Goal: Task Accomplishment & Management: Manage account settings

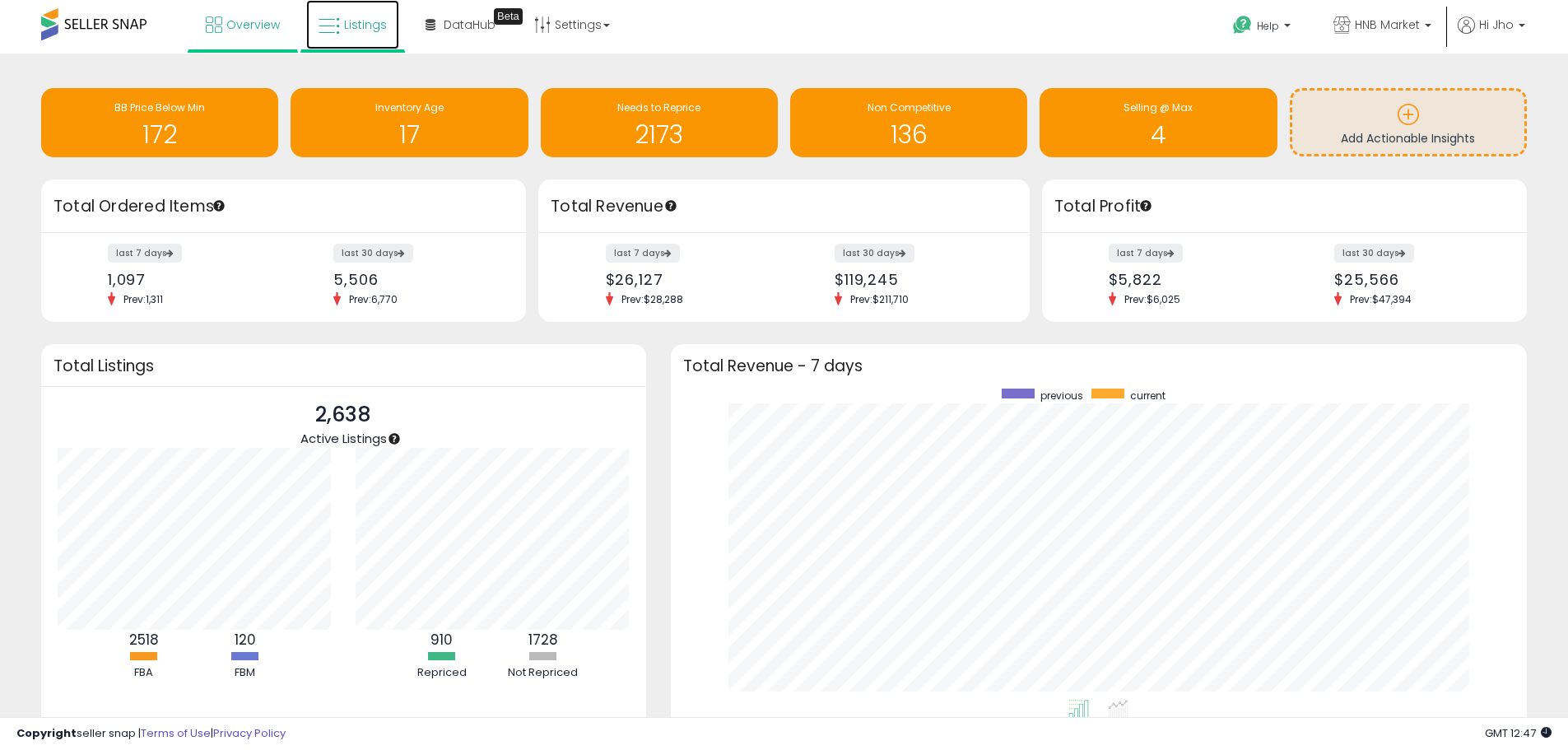
click at [363, 26] on span "Listings" at bounding box center [365, 25] width 43 height 17
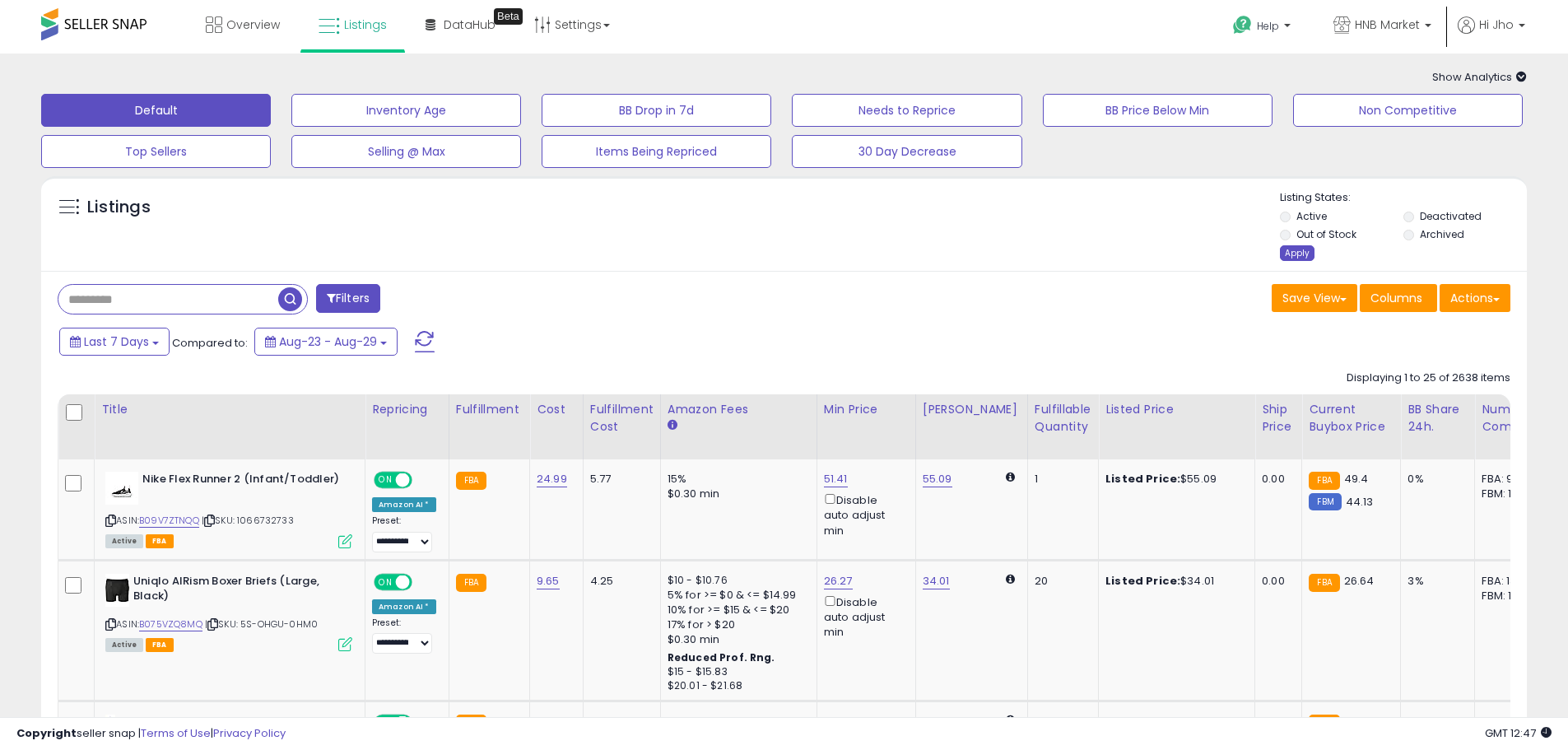
click at [1292, 253] on div "Apply" at bounding box center [1297, 253] width 35 height 16
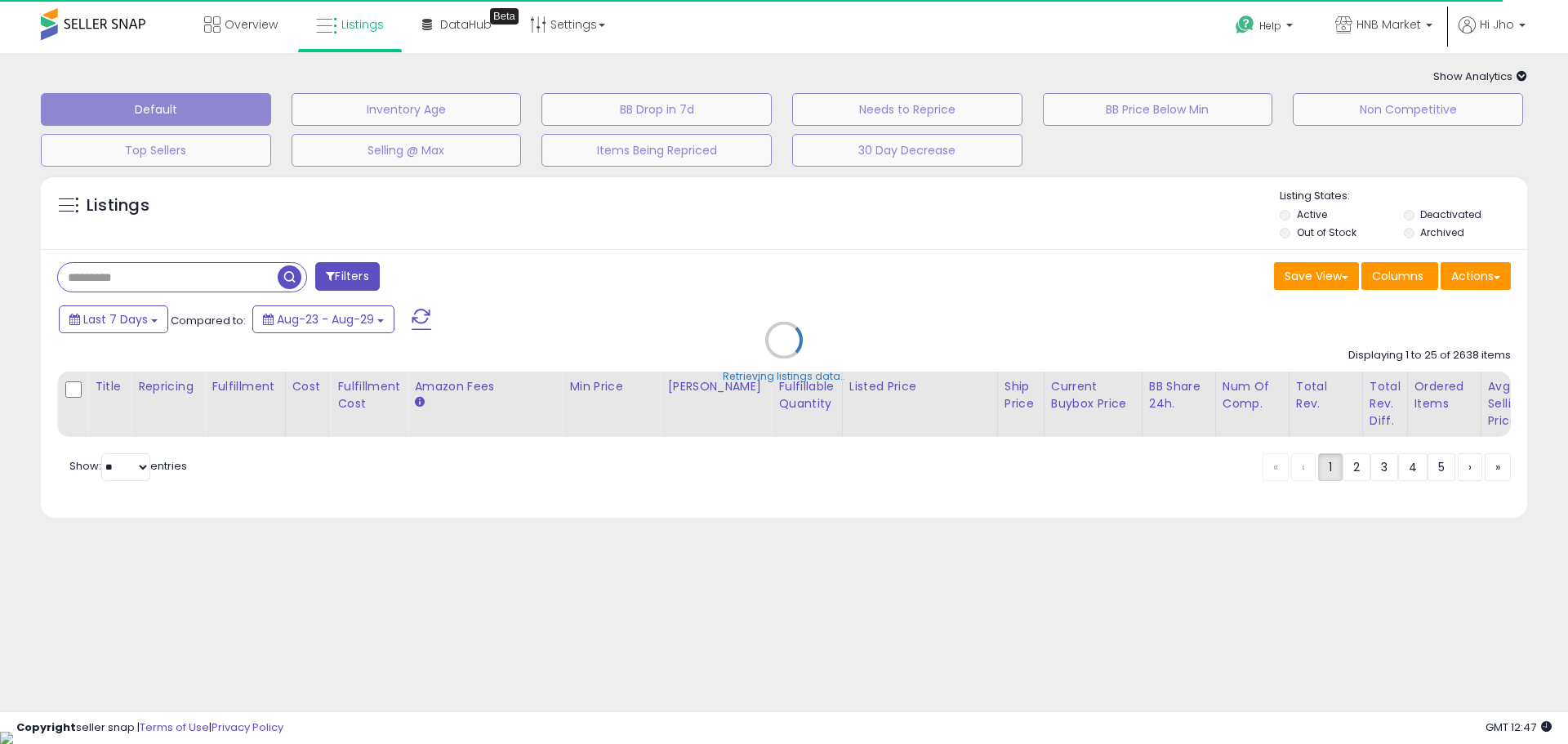
select select "*"
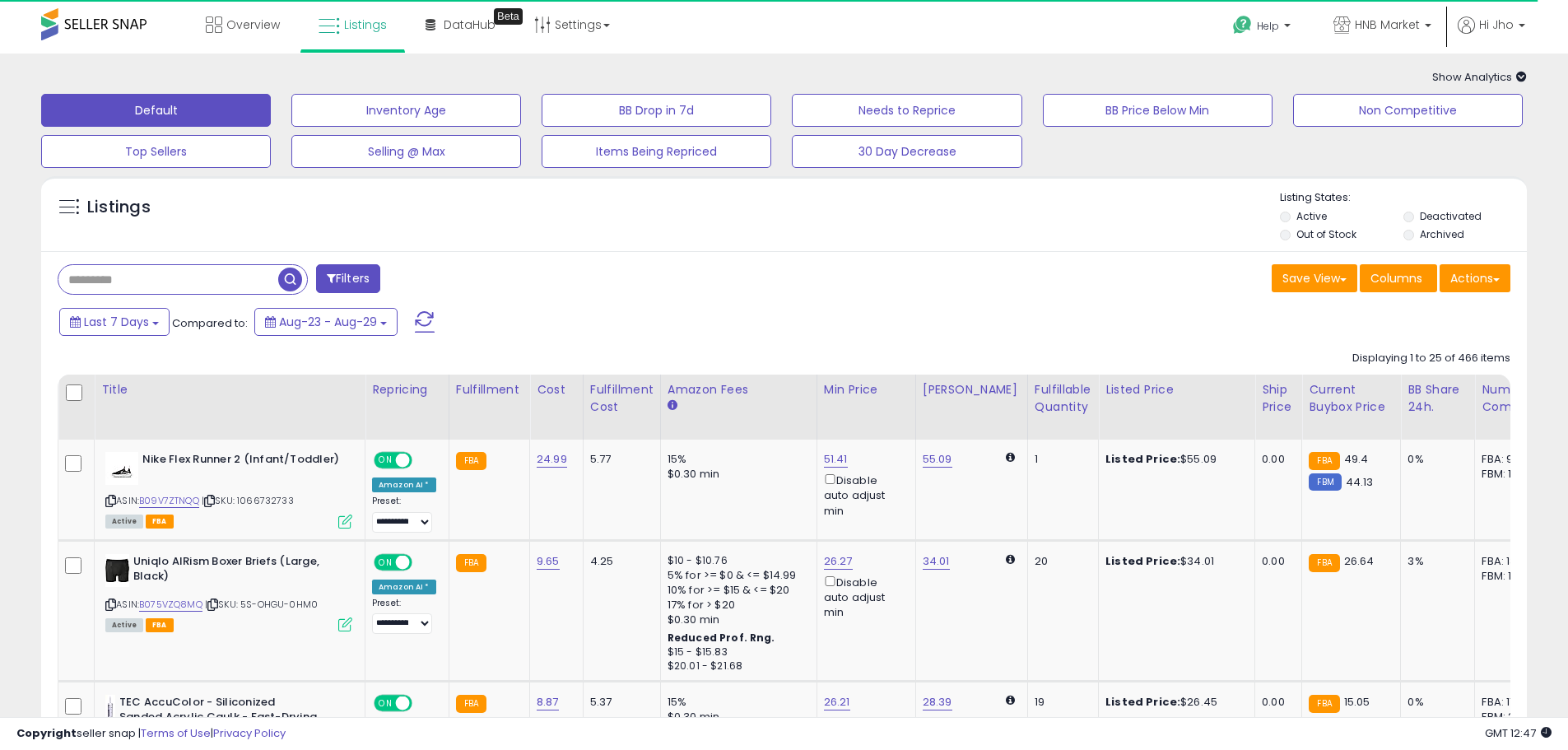
click at [371, 276] on button "Filters" at bounding box center [348, 278] width 64 height 28
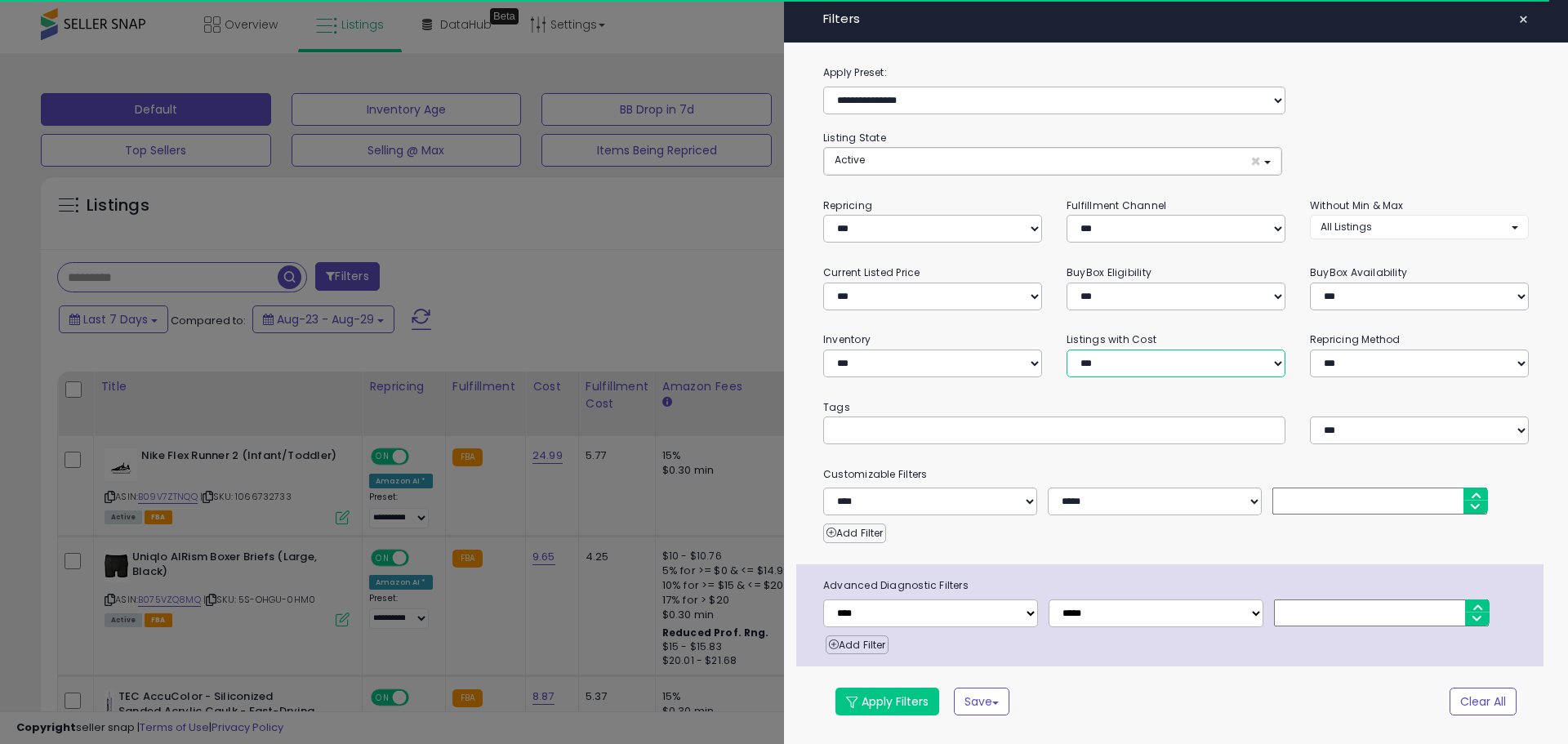
click at [1137, 359] on select "**********" at bounding box center [1176, 363] width 219 height 27
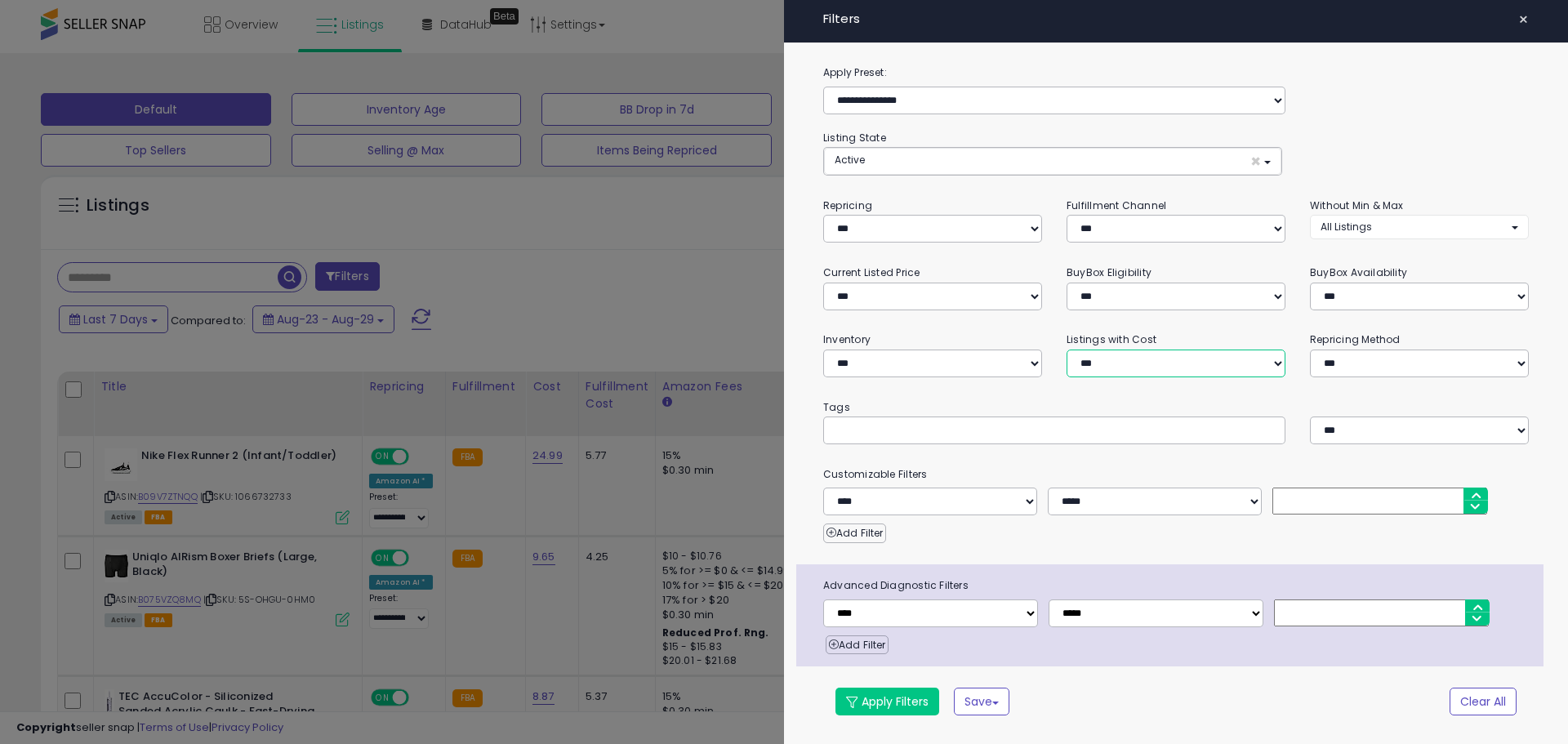
select select "**********"
click at [1066, 350] on select "**********" at bounding box center [1176, 363] width 219 height 27
click at [915, 713] on button "Apply Filters" at bounding box center [888, 701] width 104 height 27
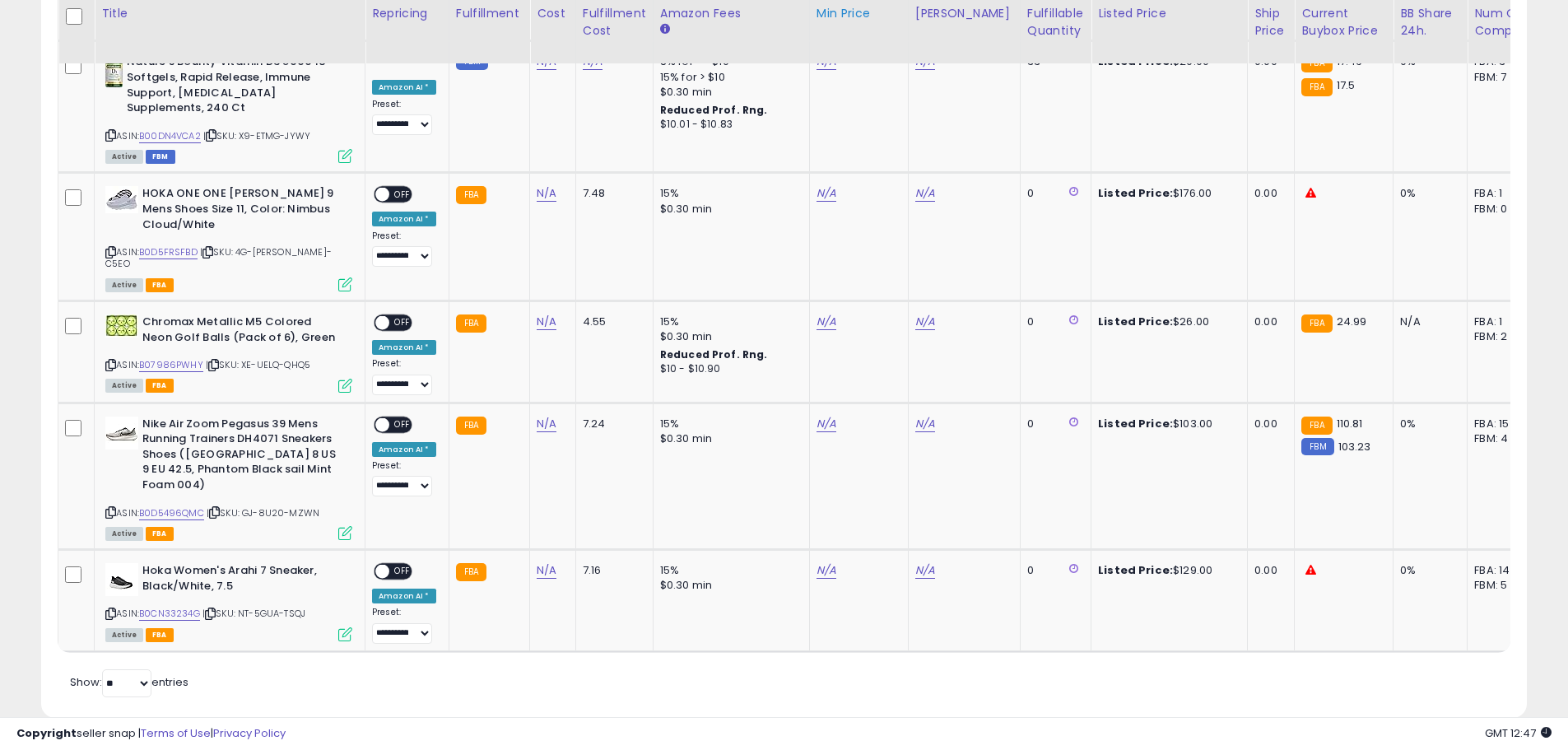
scroll to position [51, 0]
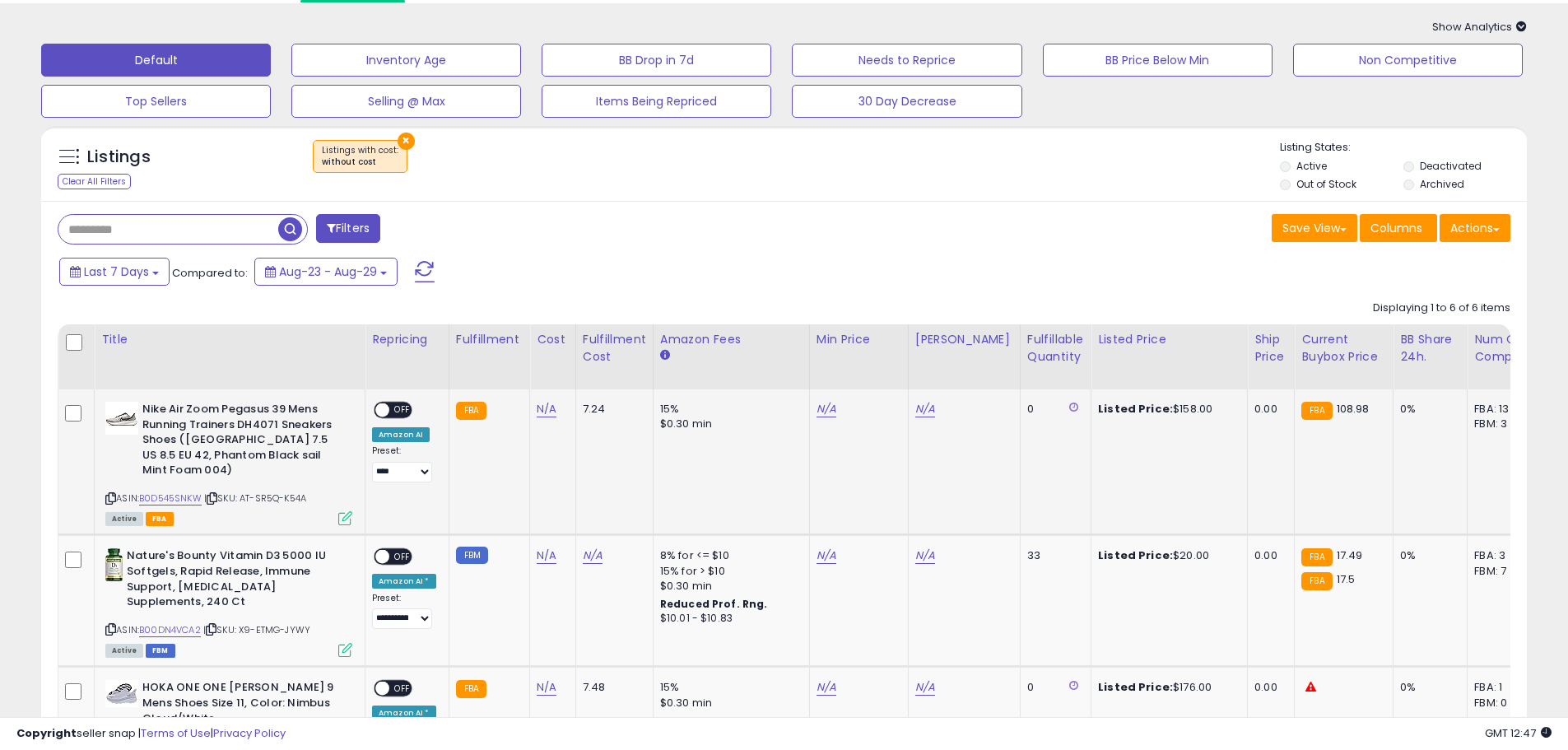
click at [110, 494] on icon at bounding box center [111, 499] width 11 height 9
click at [176, 491] on link "B0D545SNKW" at bounding box center [171, 499] width 62 height 14
click at [537, 404] on link "N/A" at bounding box center [546, 409] width 20 height 17
type input "*****"
click at [593, 362] on icon "submit" at bounding box center [588, 366] width 10 height 10
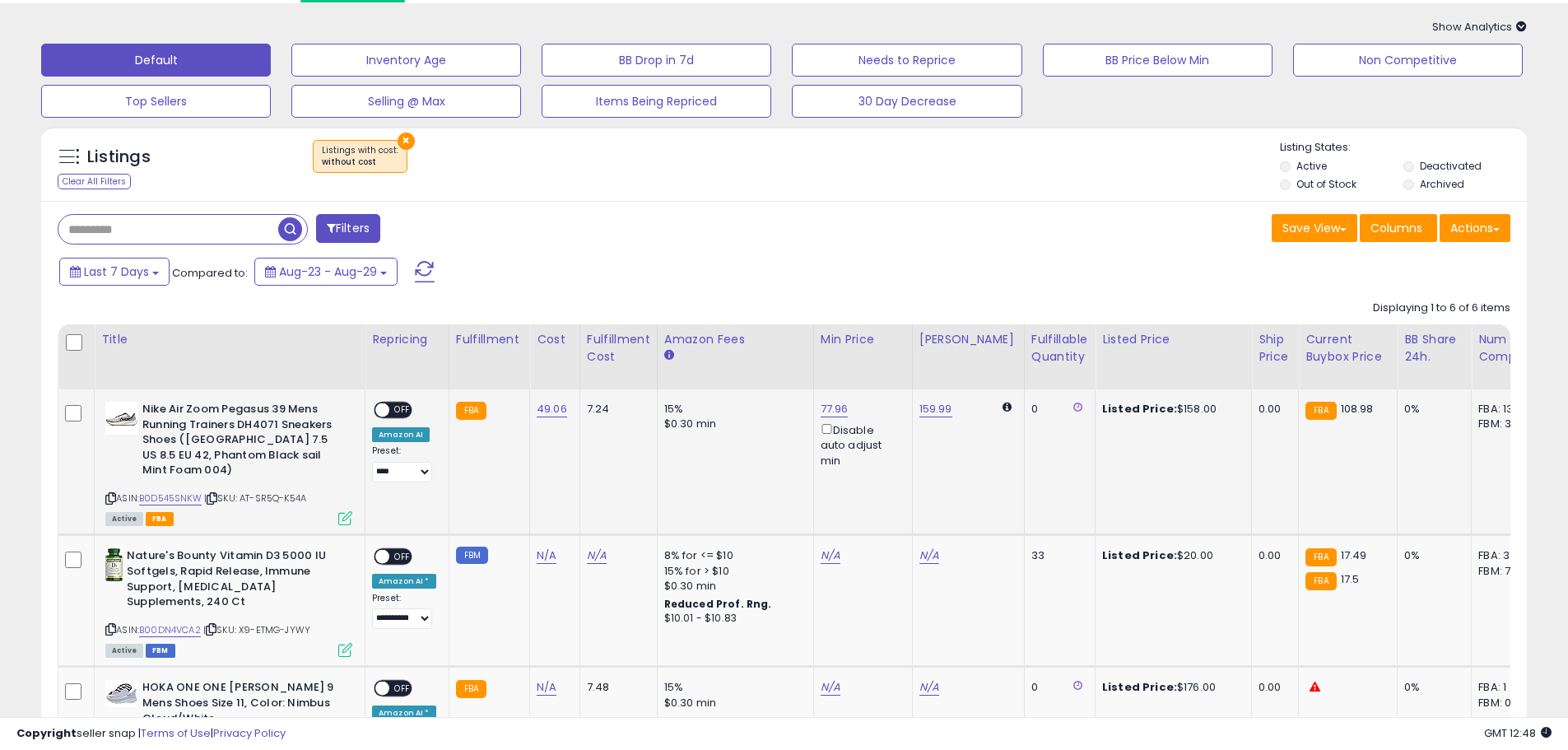
click at [403, 411] on span "OFF" at bounding box center [402, 411] width 27 height 14
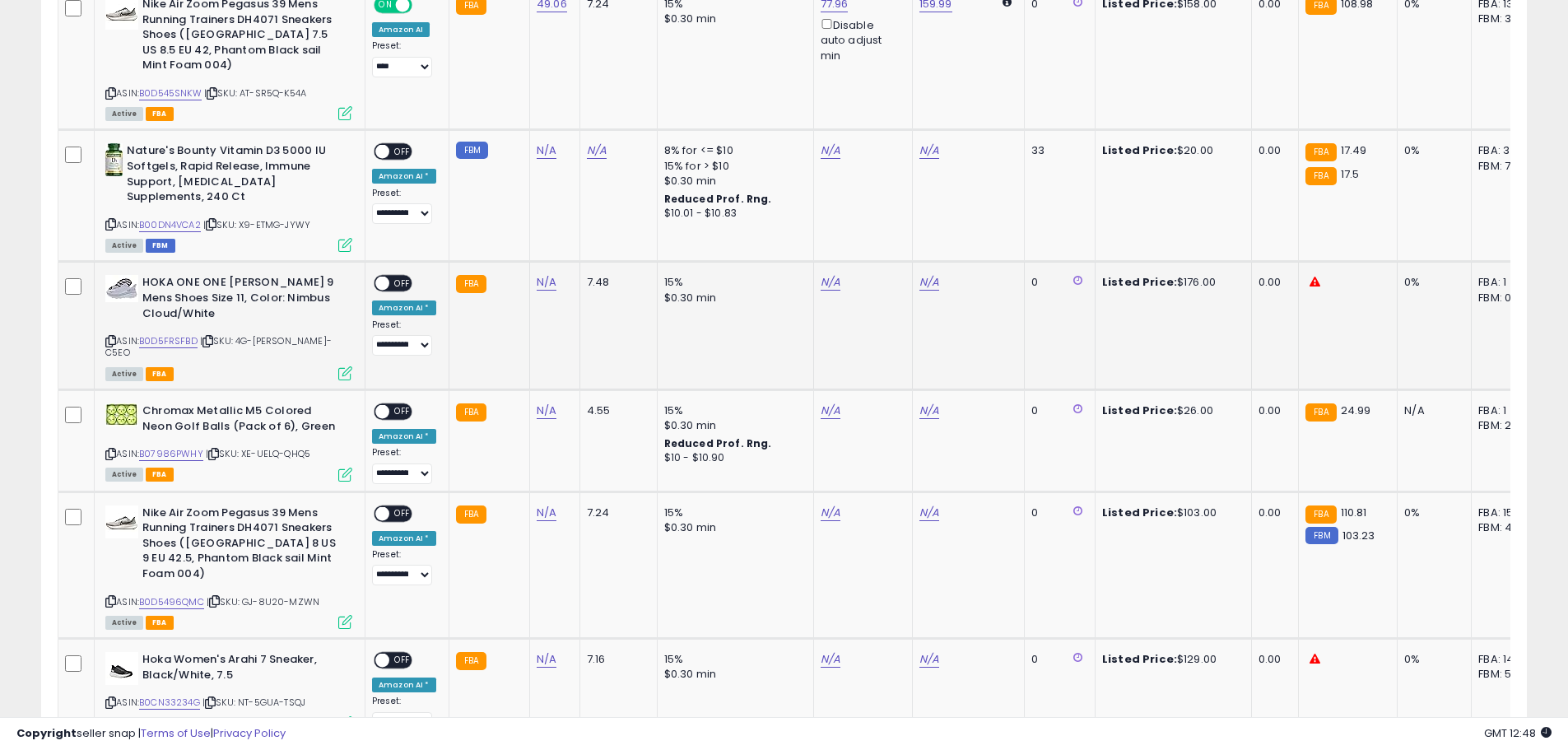
scroll to position [462, 0]
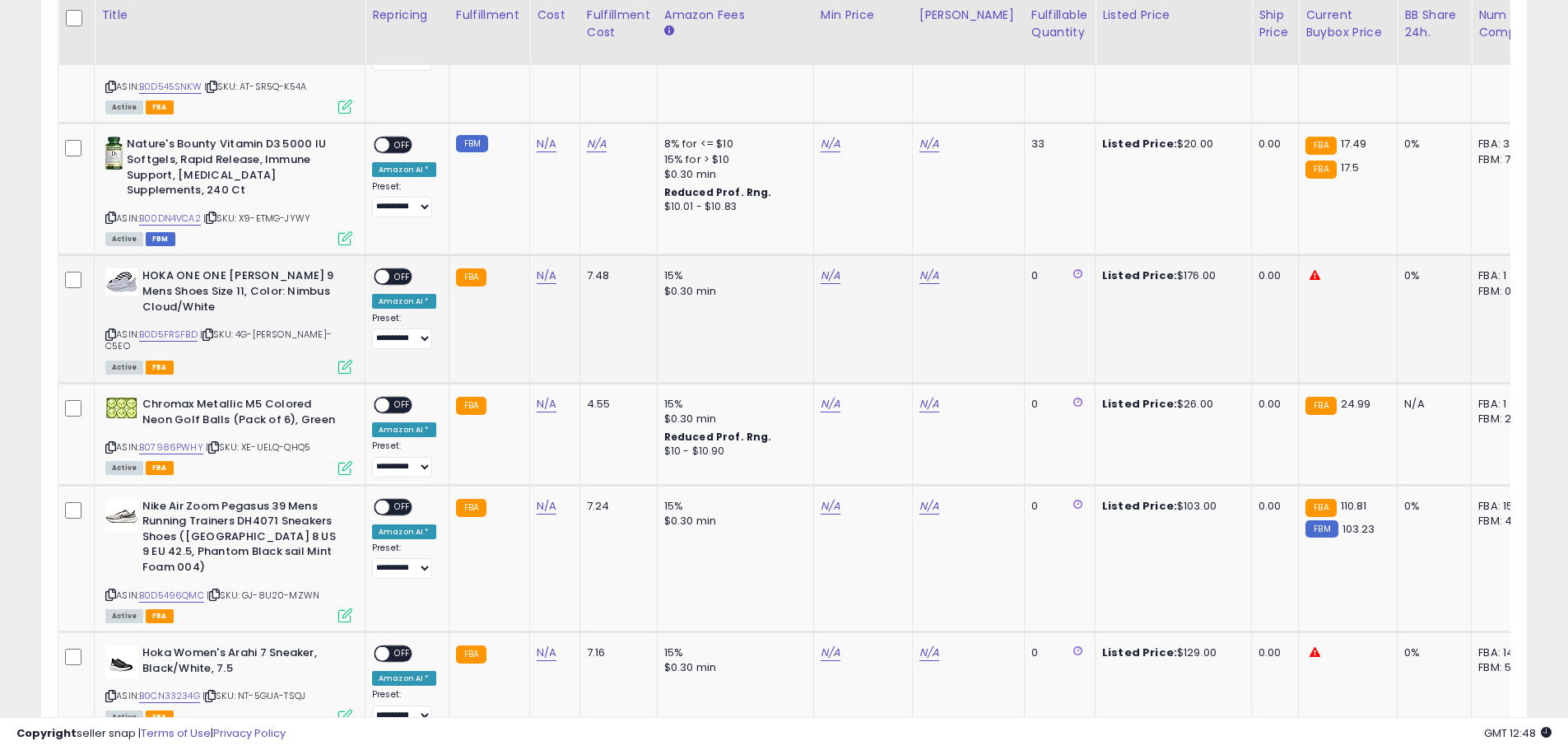
click at [109, 330] on icon at bounding box center [111, 334] width 11 height 9
click at [537, 267] on link "N/A" at bounding box center [546, 275] width 20 height 17
type input "******"
click at [602, 219] on button "submit" at bounding box center [588, 219] width 28 height 25
click at [398, 270] on span "OFF" at bounding box center [402, 277] width 27 height 14
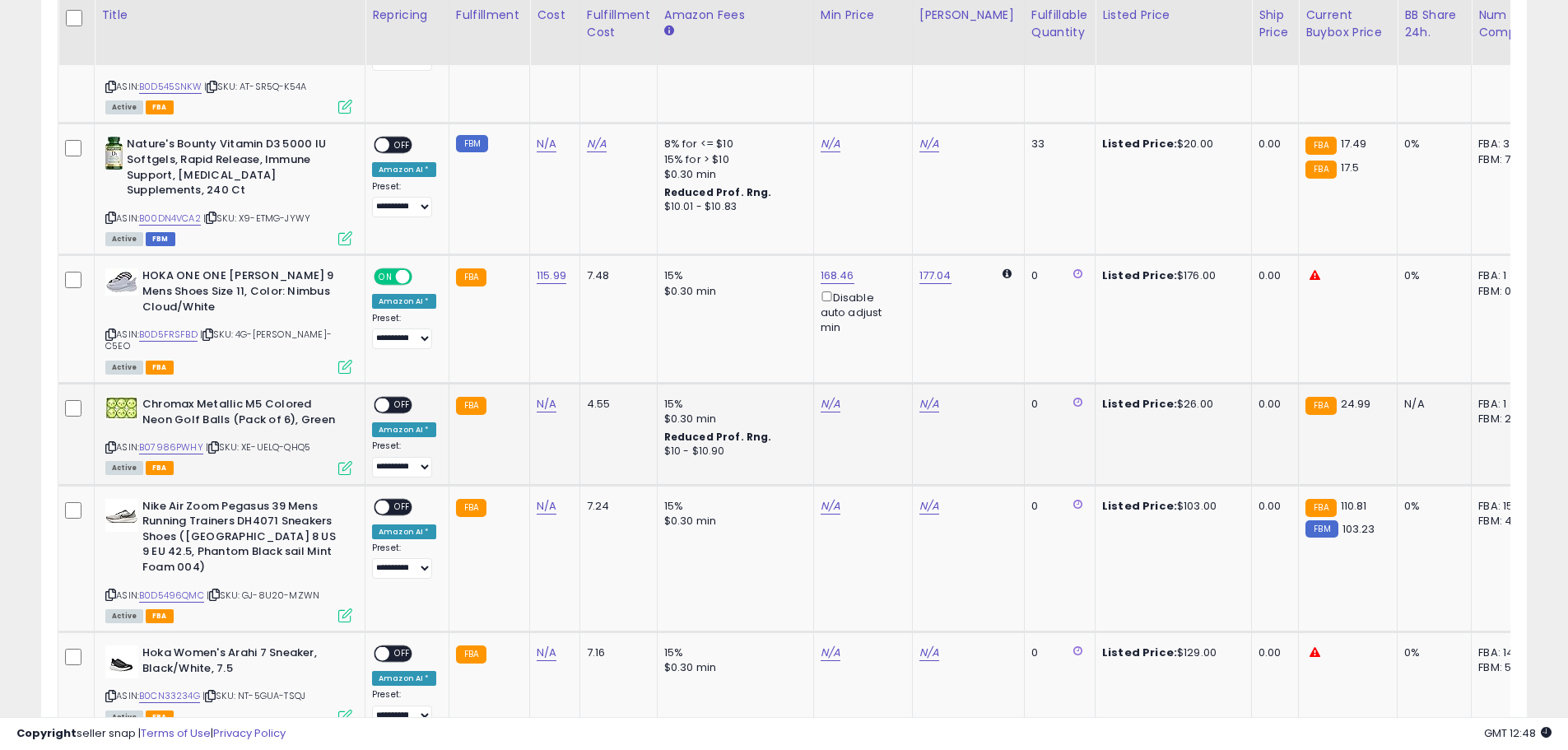
click at [110, 443] on icon at bounding box center [111, 447] width 11 height 9
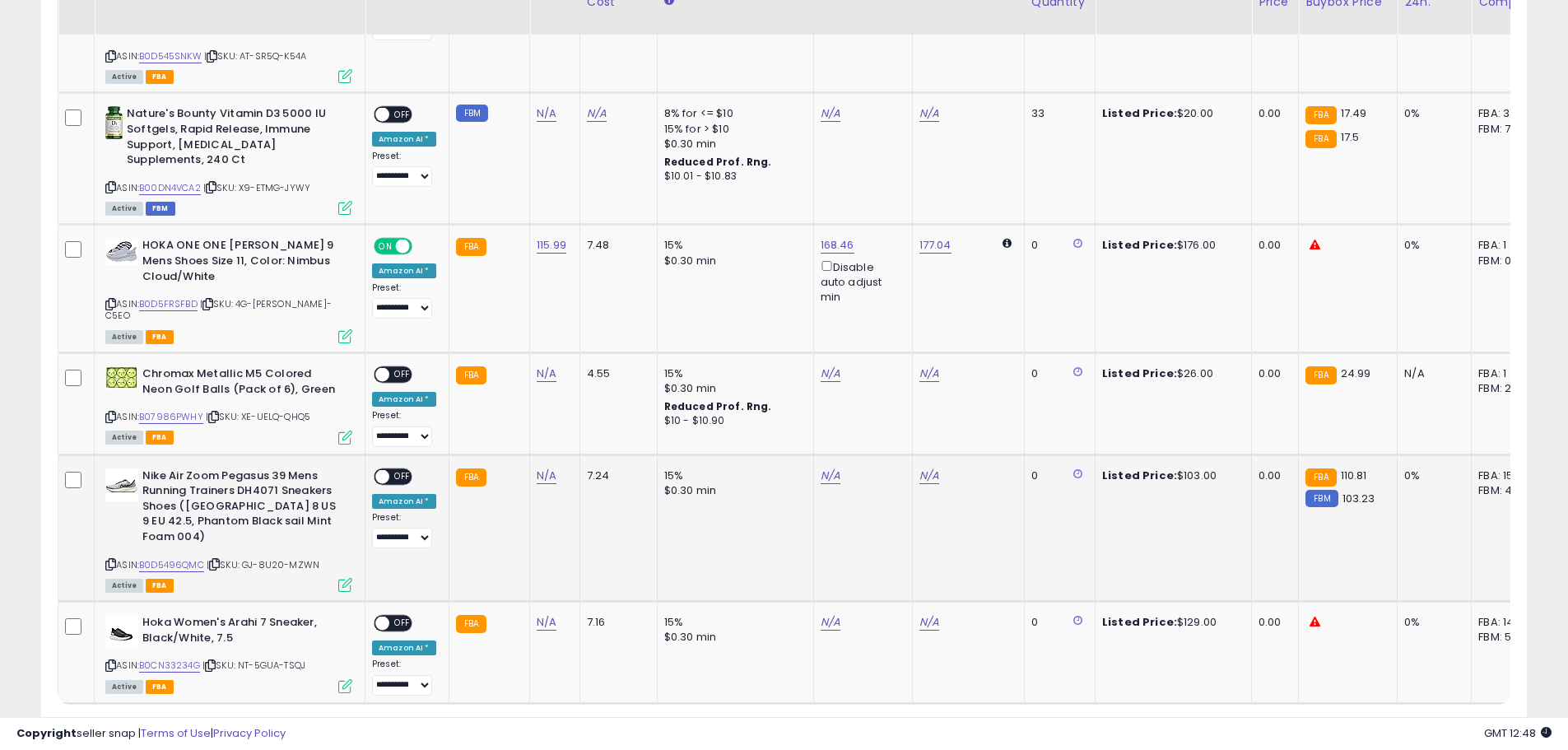
scroll to position [544, 0]
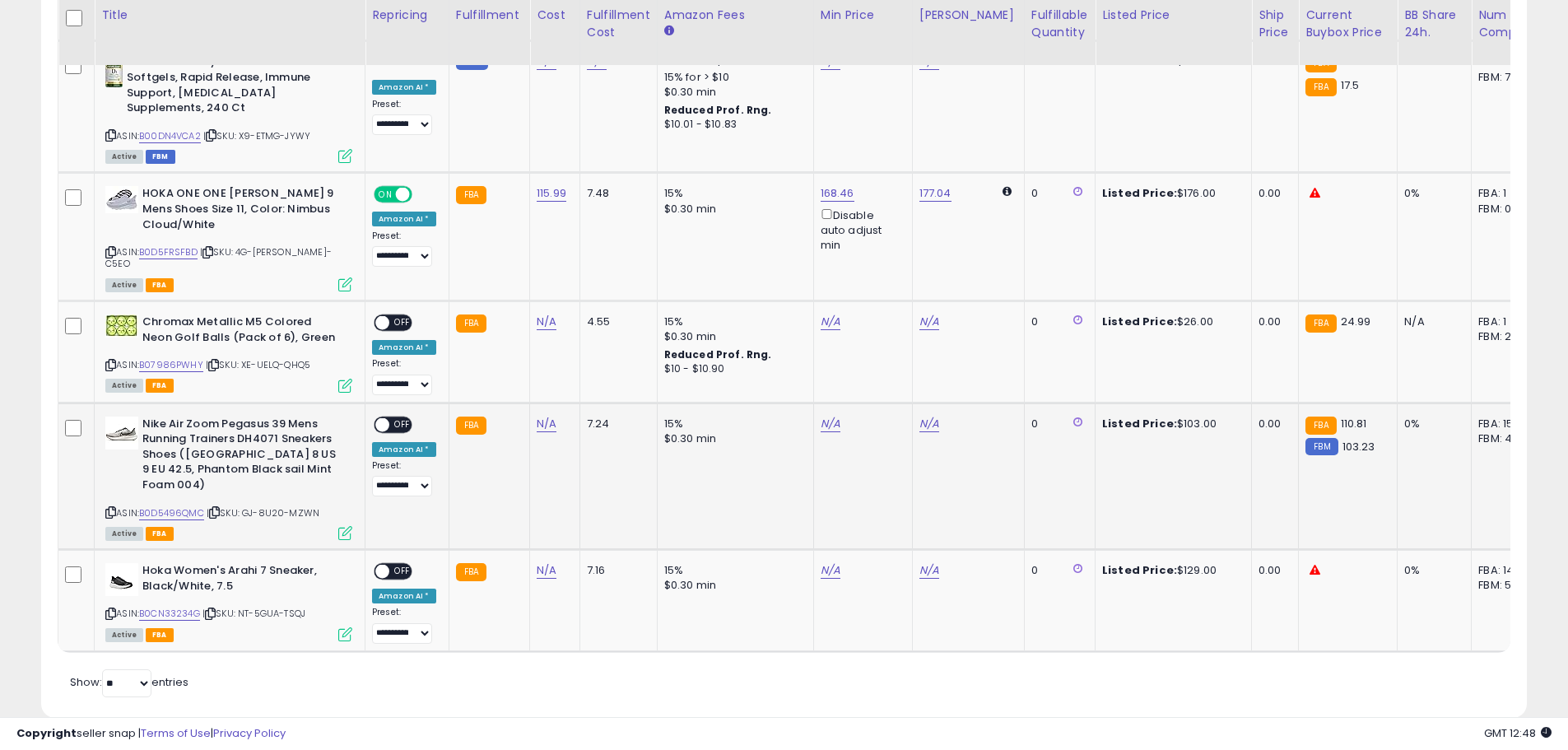
click at [109, 508] on icon at bounding box center [111, 513] width 11 height 9
click at [537, 416] on link "N/A" at bounding box center [546, 424] width 20 height 17
type input "*****"
click at [602, 347] on button "submit" at bounding box center [588, 355] width 28 height 25
click at [403, 418] on span "OFF" at bounding box center [402, 425] width 27 height 14
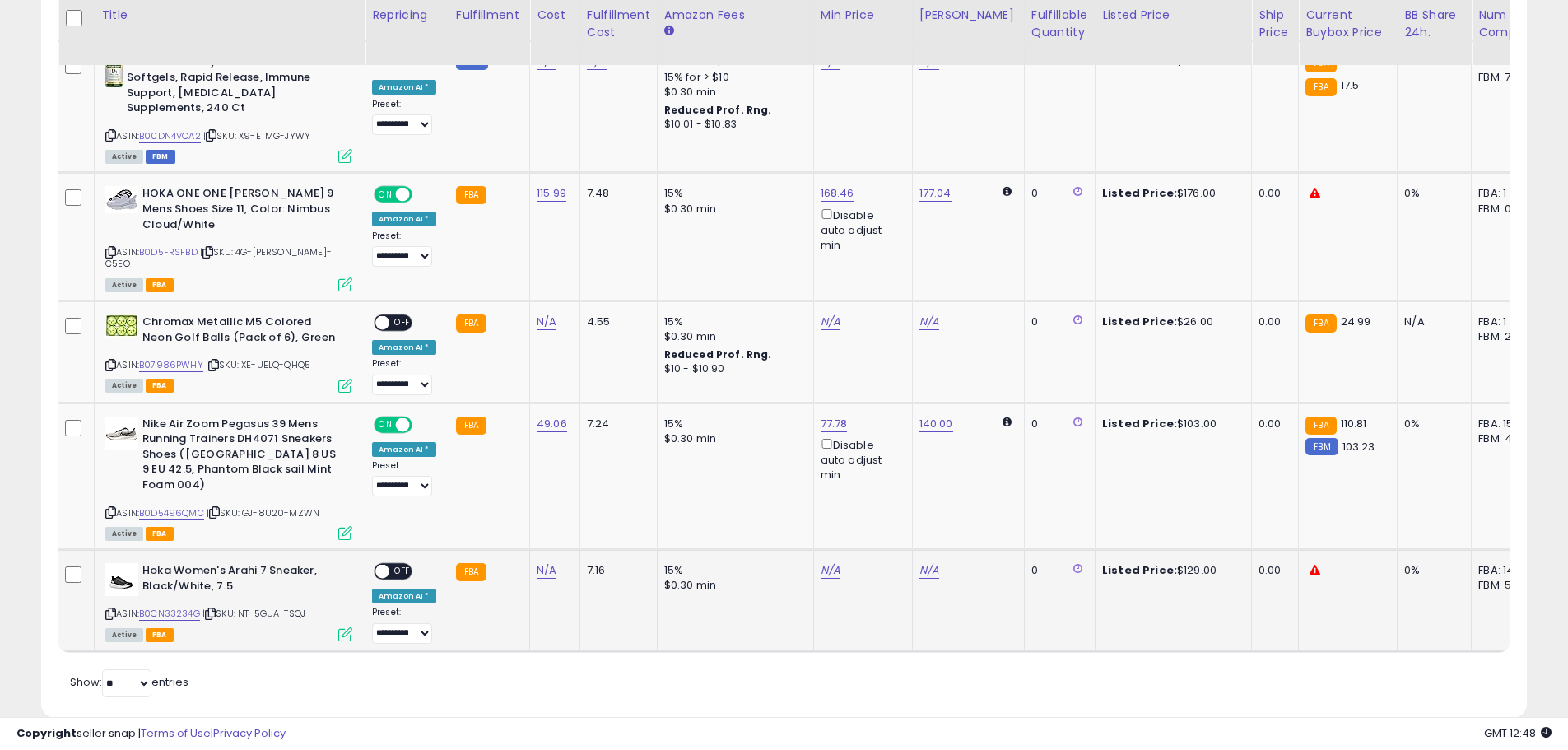
click at [108, 610] on icon at bounding box center [111, 614] width 11 height 9
click at [537, 562] on link "N/A" at bounding box center [546, 570] width 20 height 17
type input "*****"
click at [602, 477] on button "submit" at bounding box center [588, 487] width 28 height 25
click at [398, 563] on div "ON OFF" at bounding box center [394, 571] width 39 height 17
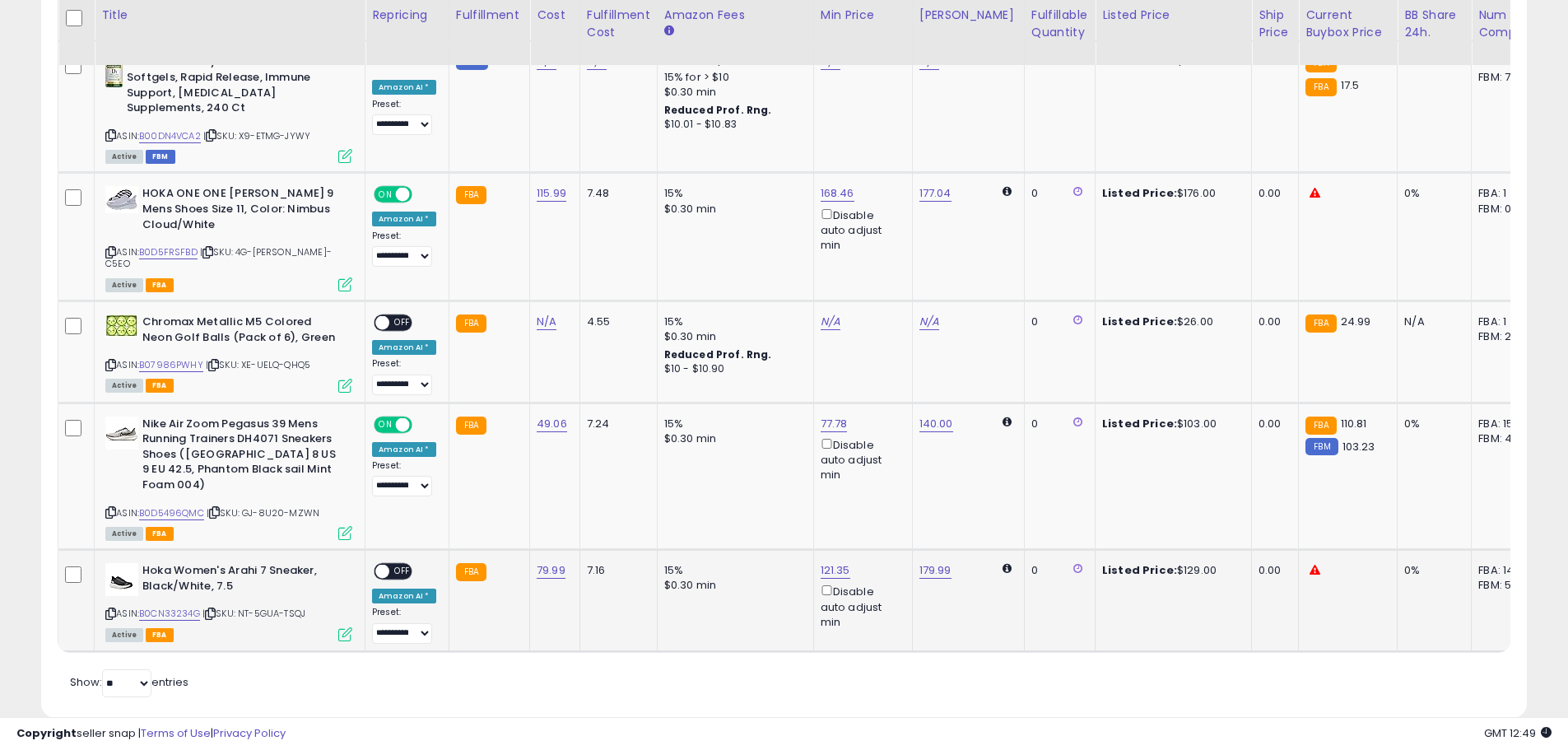
click at [398, 563] on div "ON OFF" at bounding box center [394, 571] width 39 height 17
click at [387, 565] on span at bounding box center [382, 572] width 14 height 14
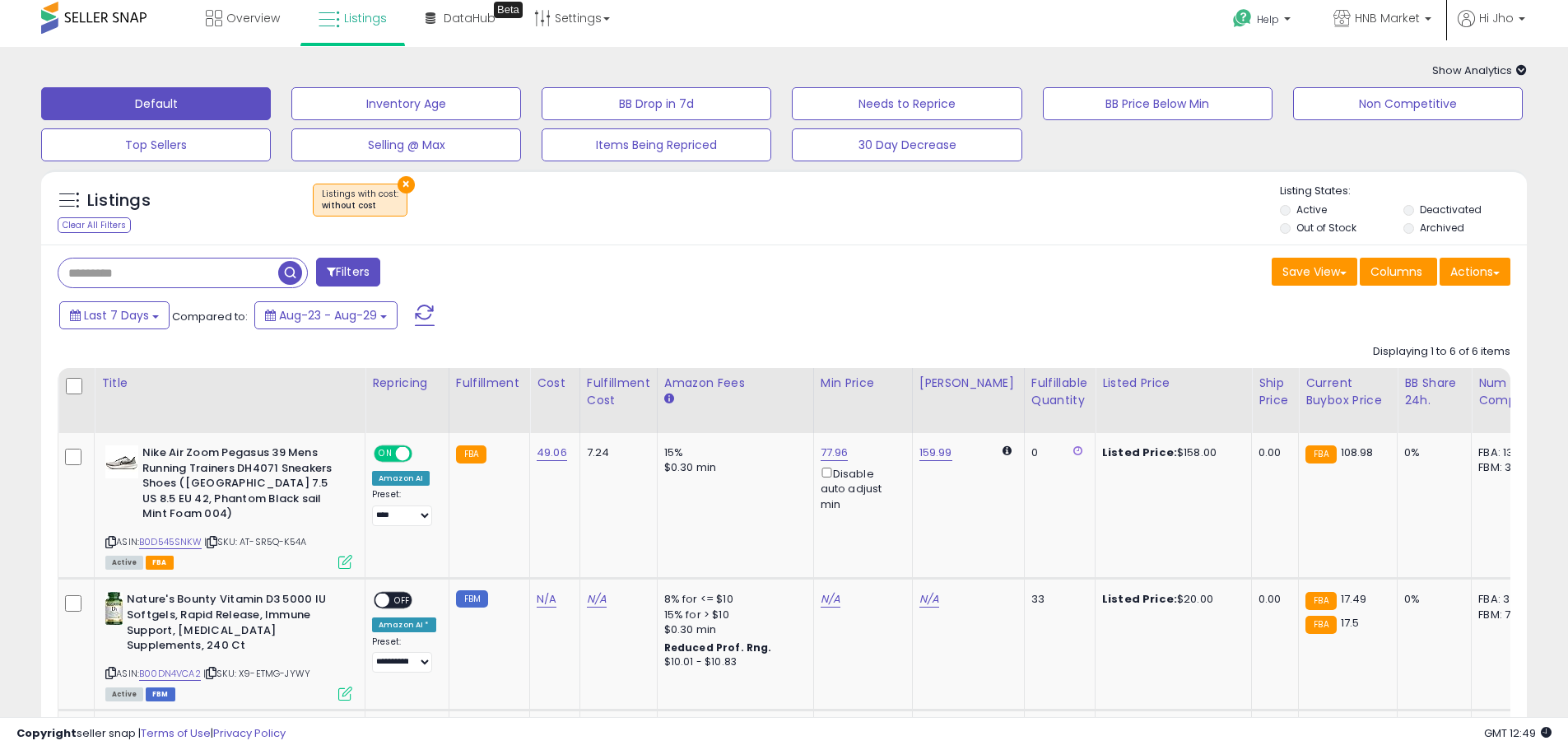
scroll to position [0, 0]
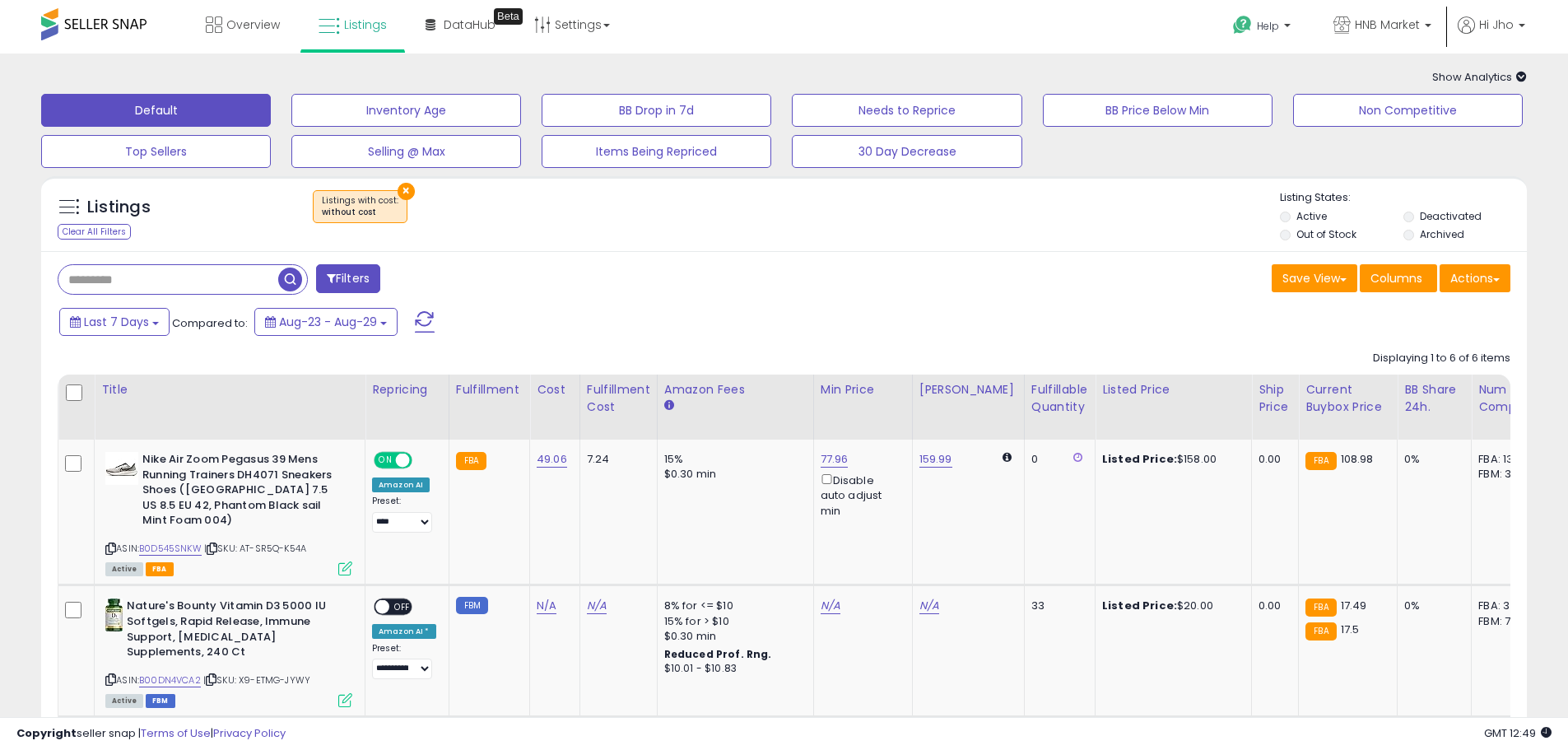
click at [397, 191] on button "×" at bounding box center [405, 191] width 17 height 17
